Goal: Information Seeking & Learning: Check status

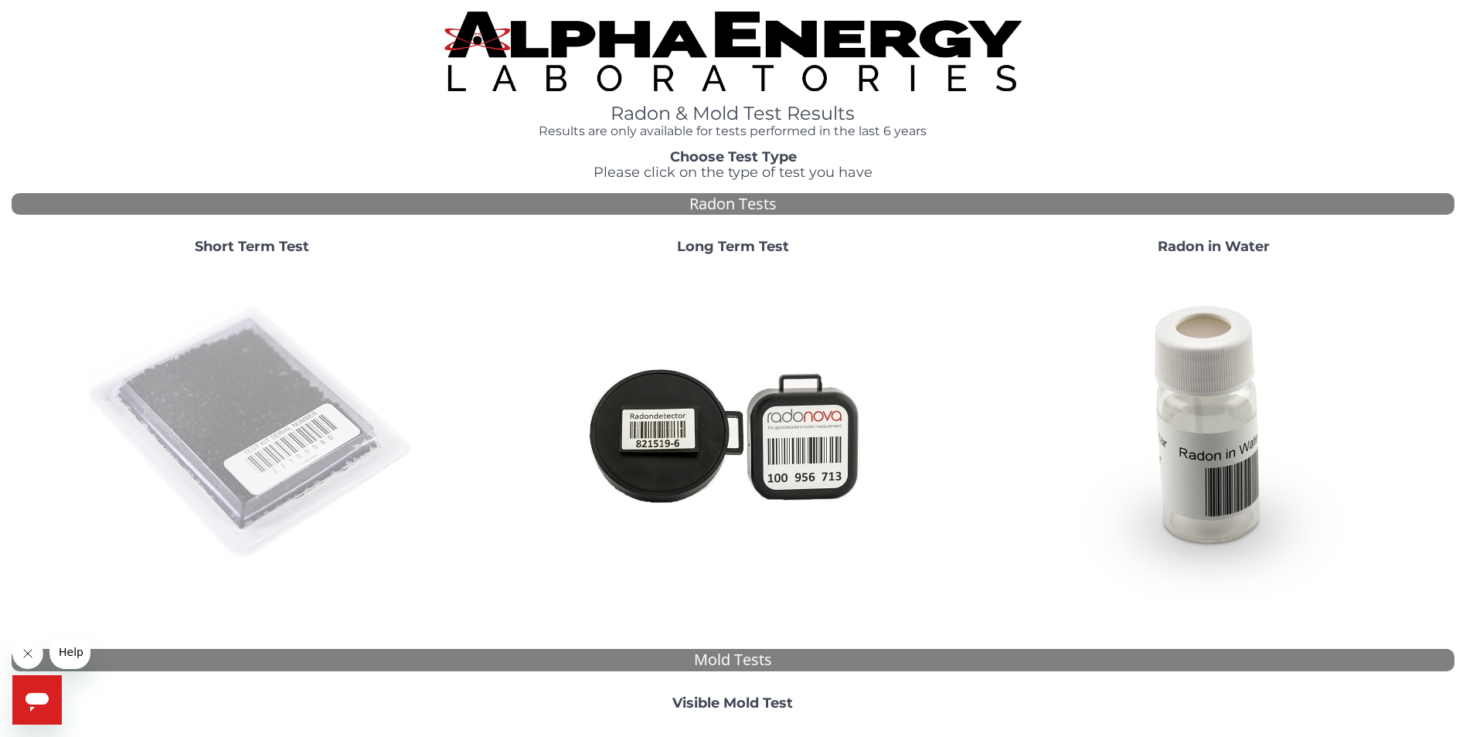
click at [240, 380] on img at bounding box center [252, 433] width 332 height 332
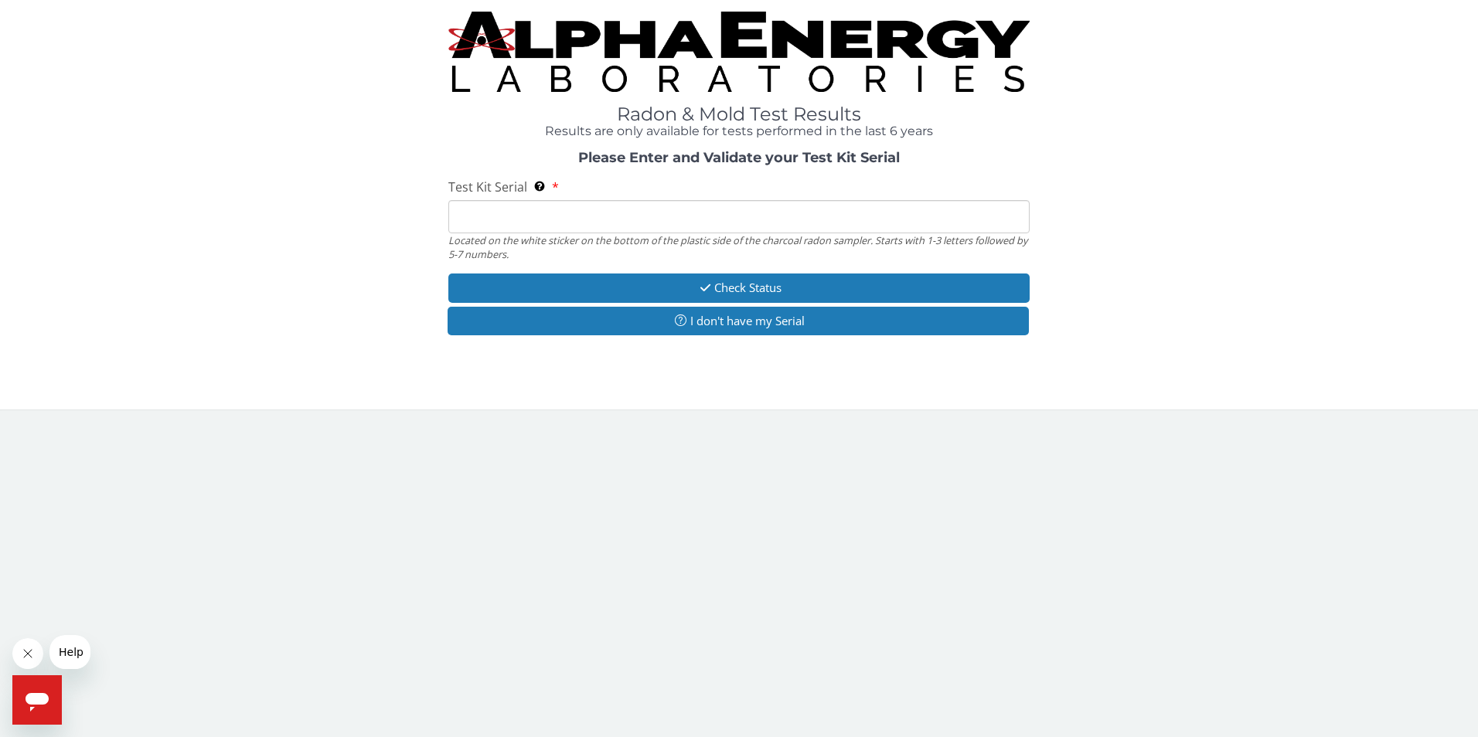
click at [642, 220] on input "Test Kit Serial Located on the white sticker on the bottom of the plastic side …" at bounding box center [739, 216] width 582 height 33
click at [572, 216] on input "Test Kit Serial Located on the white sticker on the bottom of the plastic side …" at bounding box center [739, 216] width 582 height 33
paste input "AA775214"
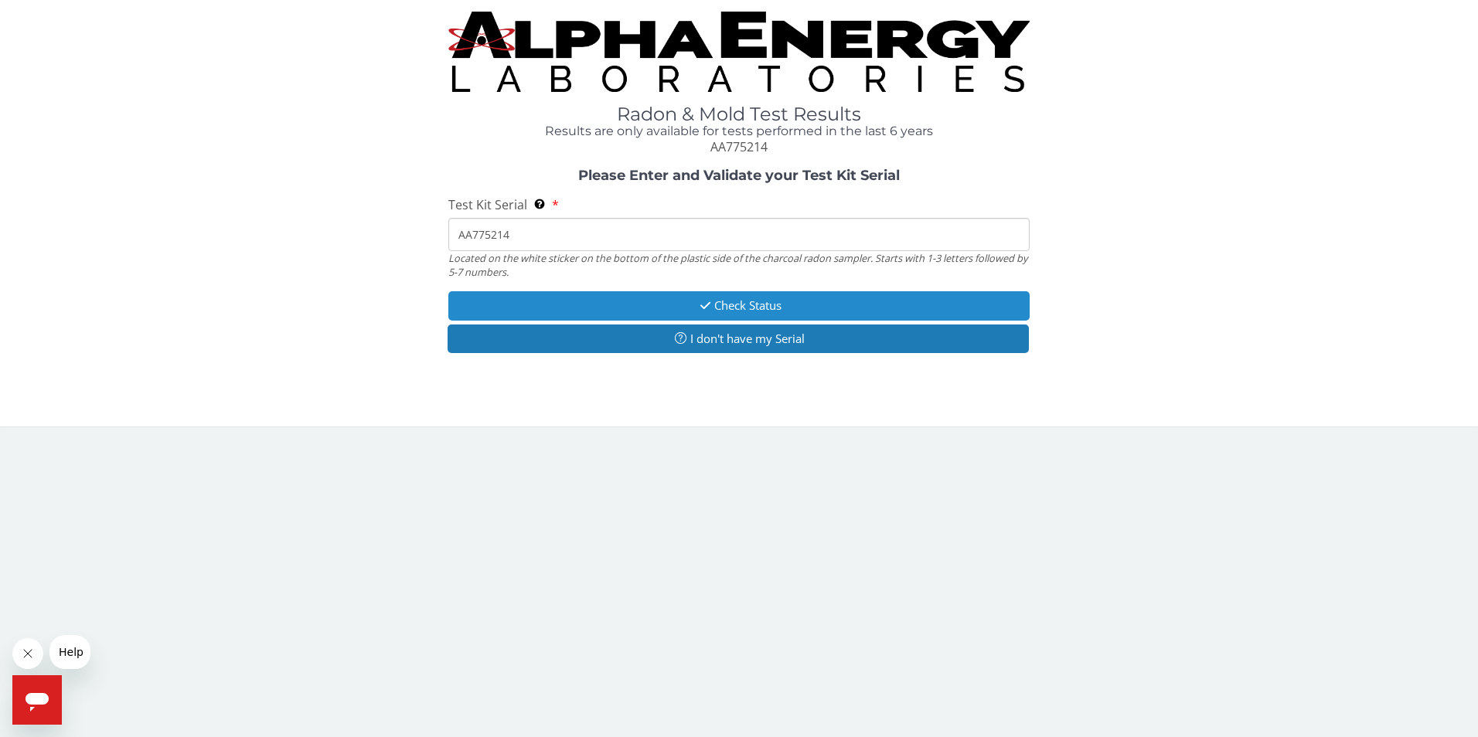
type input "AA775214"
click at [647, 305] on button "Check Status" at bounding box center [739, 305] width 582 height 29
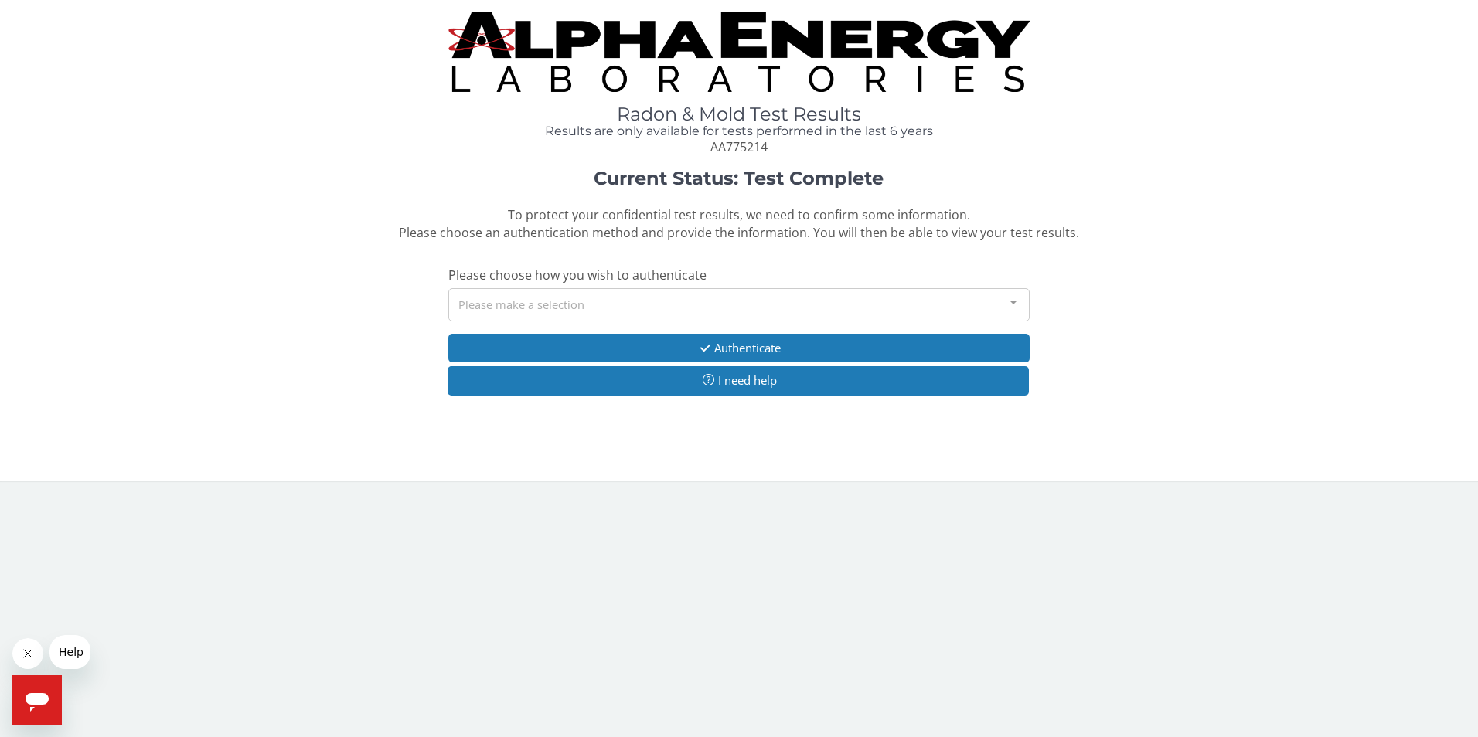
click at [656, 308] on div "Please make a selection" at bounding box center [739, 304] width 582 height 33
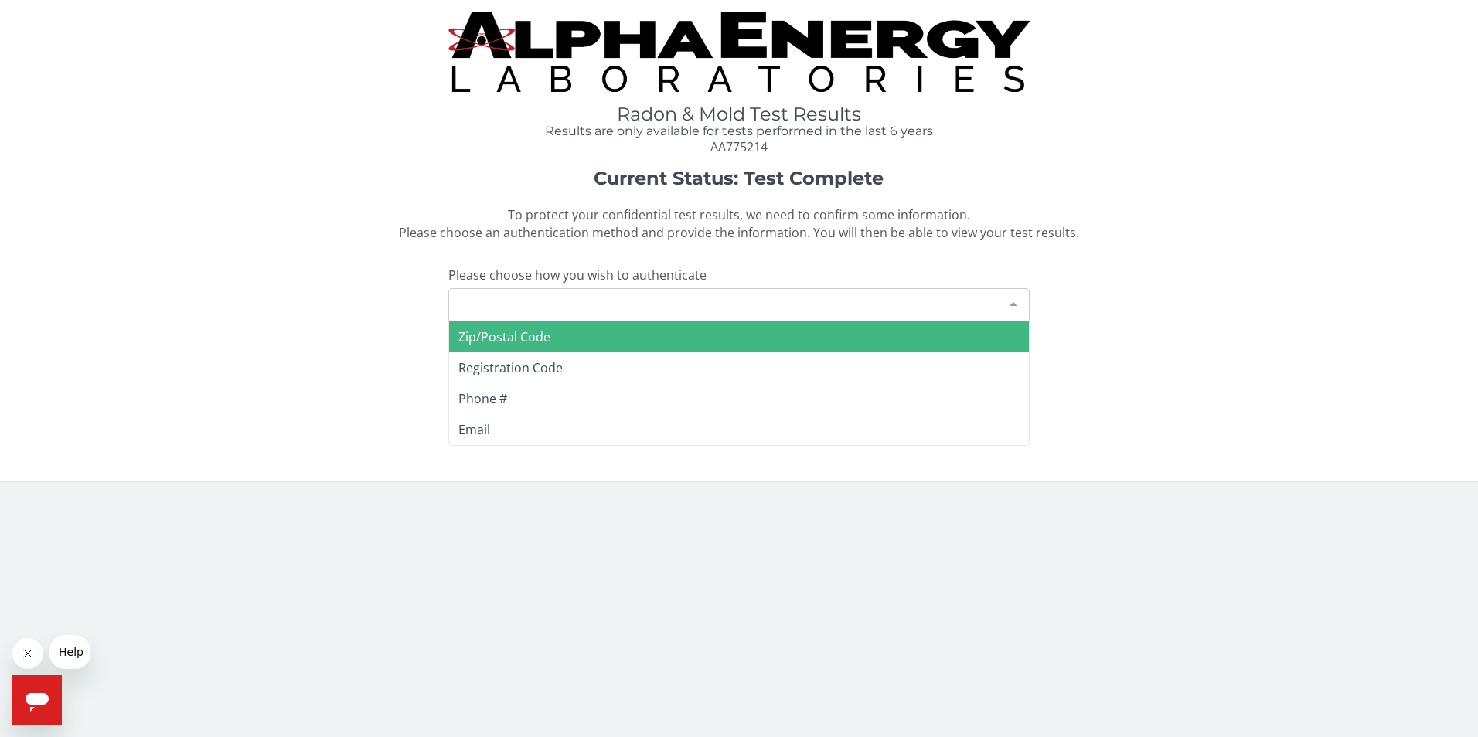
click at [581, 332] on span "Zip/Postal Code" at bounding box center [739, 337] width 580 height 31
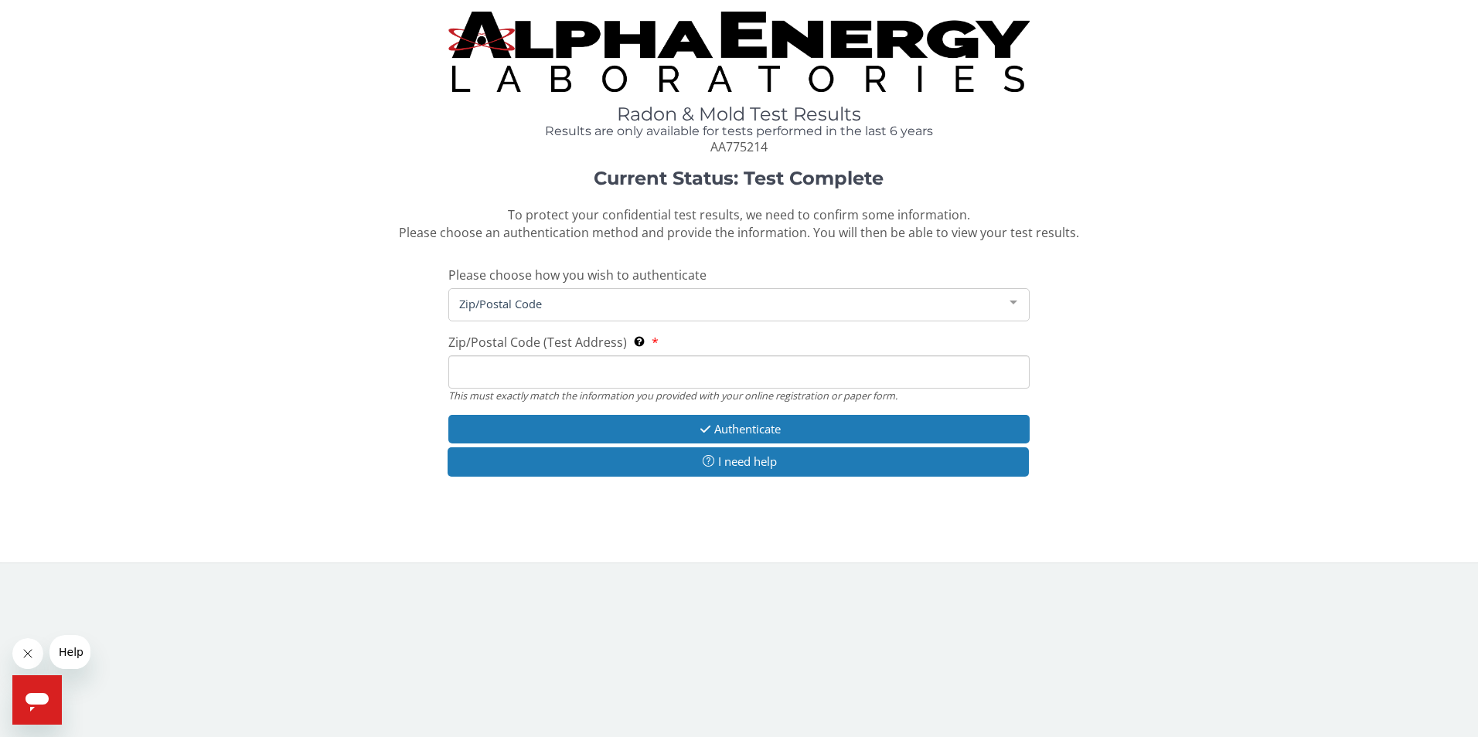
drag, startPoint x: 595, startPoint y: 365, endPoint x: 591, endPoint y: 355, distance: 11.1
click at [595, 365] on input "Zip/Postal Code (Test Address) This must exactly match the information you prov…" at bounding box center [739, 372] width 582 height 33
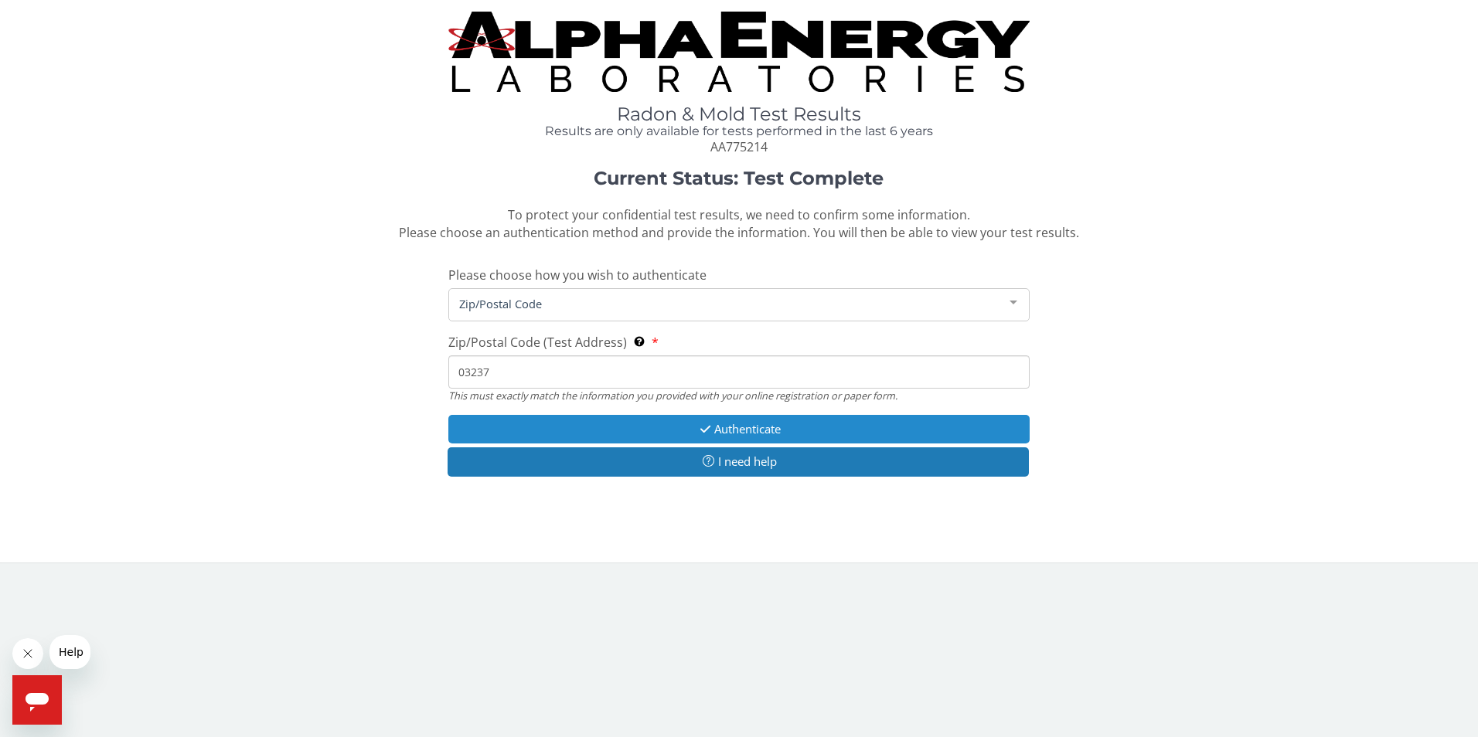
type input "03237"
click at [662, 431] on button "Authenticate" at bounding box center [739, 429] width 582 height 29
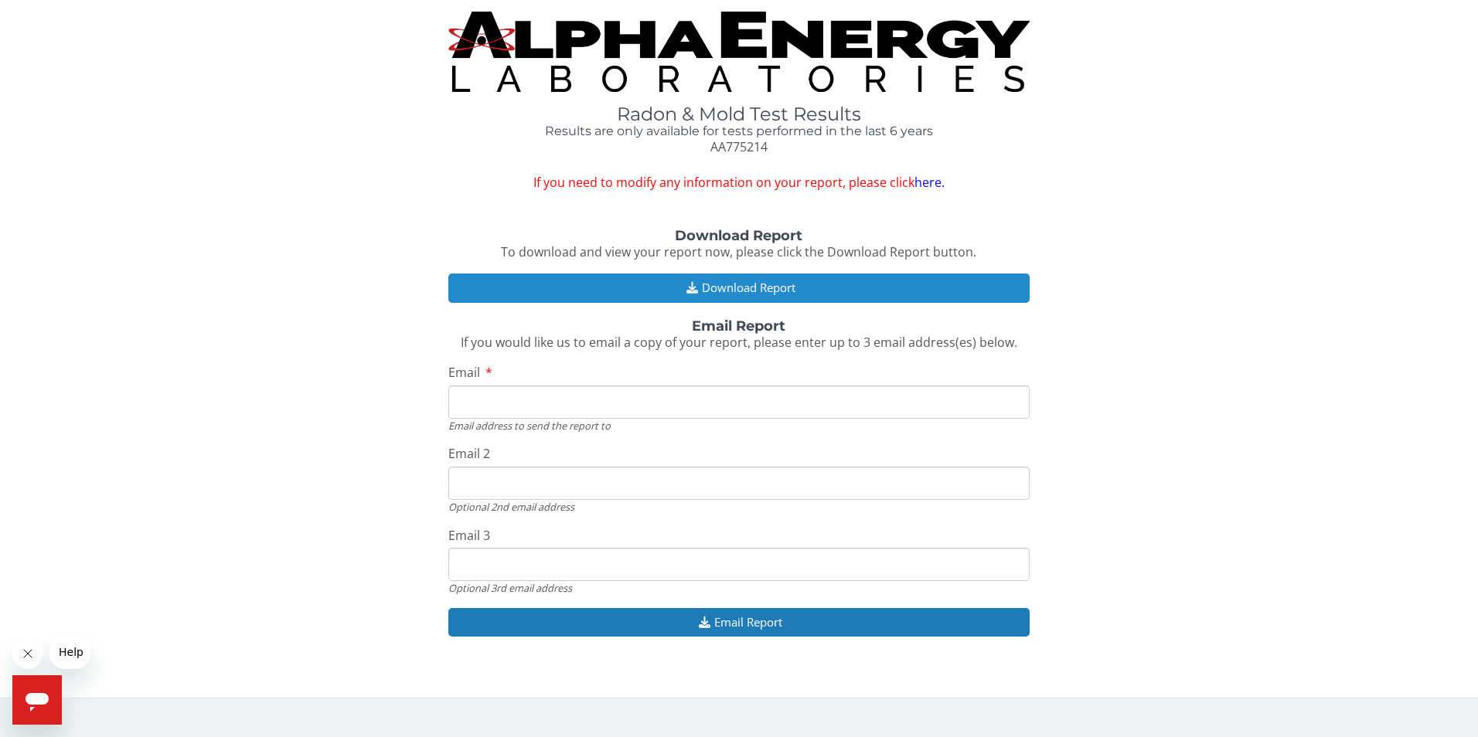
click at [703, 283] on button "Download Report" at bounding box center [739, 288] width 582 height 29
